Goal: Find specific page/section: Find specific page/section

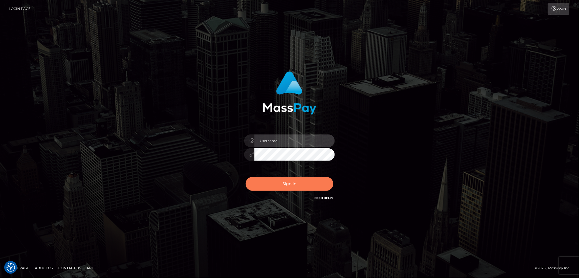
type input "Marcopolo"
click at [298, 179] on button "Sign in" at bounding box center [290, 184] width 88 height 14
type input "Marcopolo"
drag, startPoint x: 284, startPoint y: 181, endPoint x: 488, endPoint y: 0, distance: 272.7
click at [284, 181] on button "Sign in" at bounding box center [290, 184] width 88 height 14
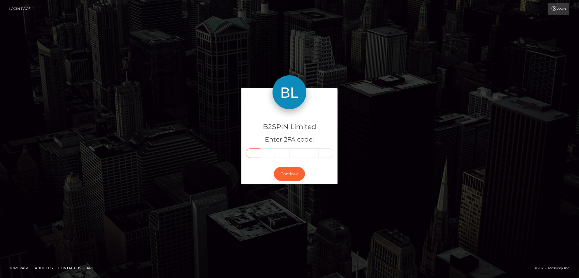
paste input "5"
type input "5"
type input "8"
type input "6"
type input "0"
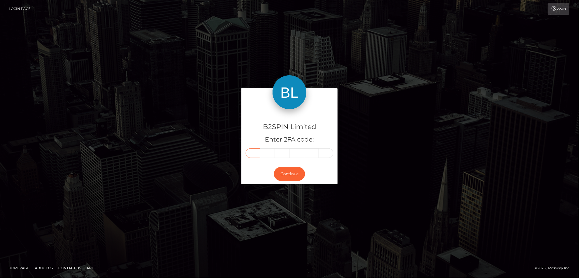
type input "0"
type input "5"
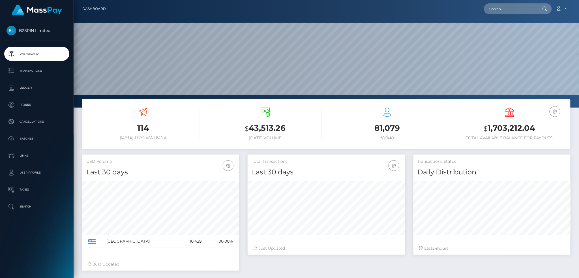
scroll to position [100, 157]
click at [532, 10] on input "text" at bounding box center [510, 8] width 53 height 11
paste input "3546714"
drag, startPoint x: 467, startPoint y: 10, endPoint x: 446, endPoint y: 9, distance: 21.2
click at [448, 10] on div "3546714 Loading... Loading... Account Edit Profile Logout" at bounding box center [340, 9] width 460 height 12
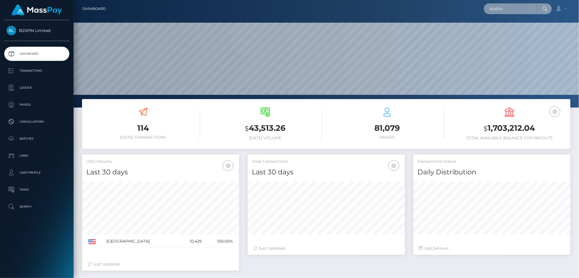
paste input "2032532616"
type input "2032532616"
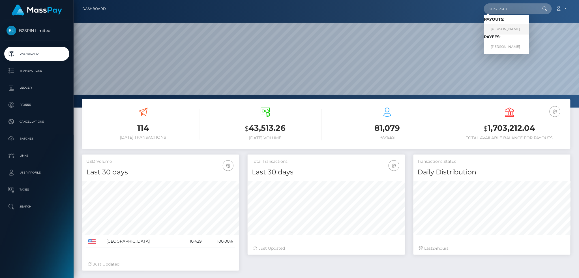
click at [505, 27] on link "NICHOLAS J KOGER" at bounding box center [506, 29] width 45 height 10
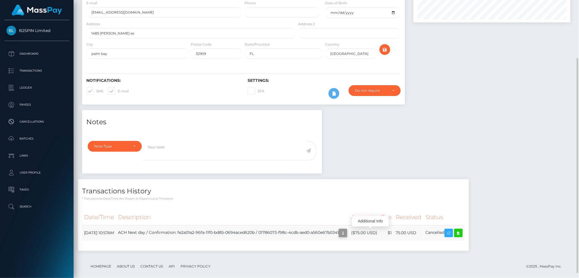
scroll to position [68, 157]
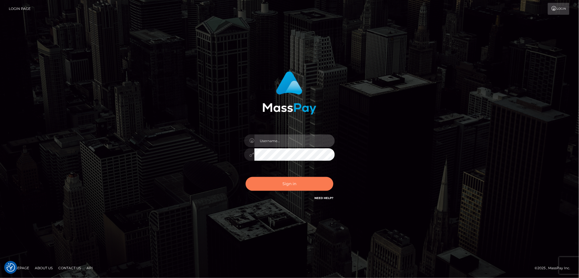
type input "Marcopolo"
click at [288, 187] on button "Sign in" at bounding box center [290, 184] width 88 height 14
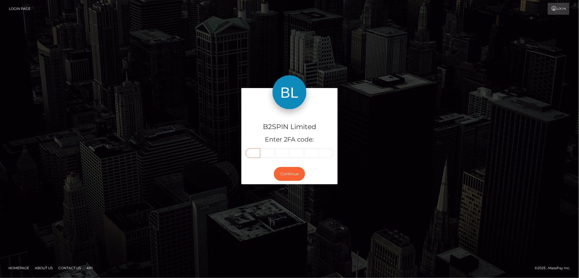
paste input "8"
type input "8"
type input "1"
type input "4"
type input "9"
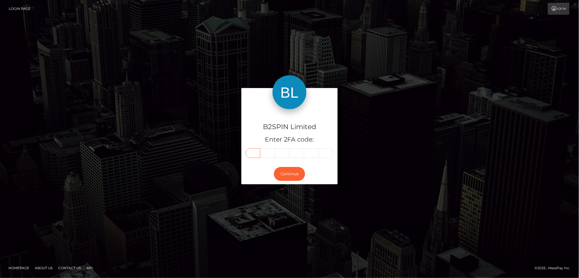
type input "4"
type input "1"
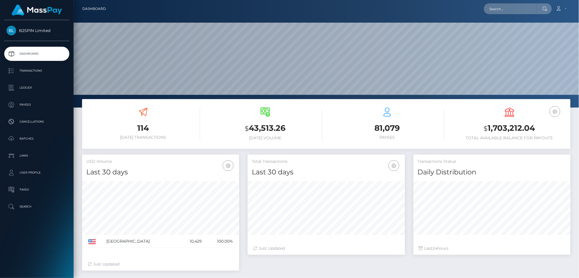
scroll to position [100, 157]
click at [508, 10] on input "text" at bounding box center [510, 8] width 53 height 11
paste input "1774936135"
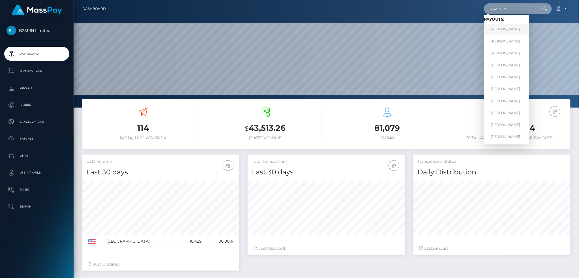
type input "1774936135"
click at [506, 30] on link "KIM NGỌC LA" at bounding box center [506, 29] width 45 height 10
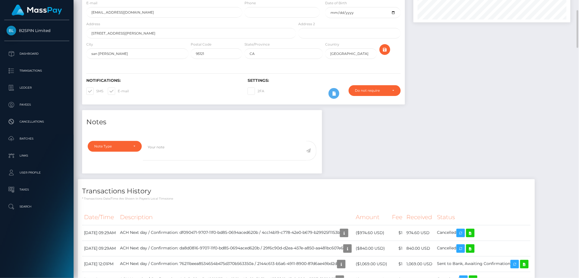
scroll to position [113, 0]
